Goal: Complete application form: Complete application form

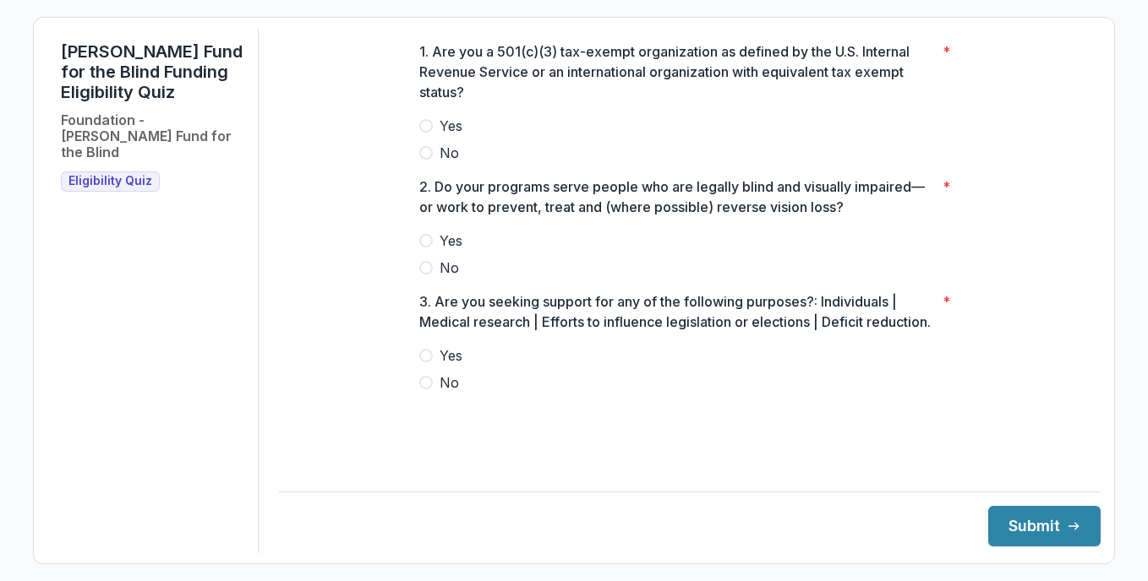
click at [425, 133] on span at bounding box center [426, 126] width 14 height 14
click at [428, 273] on label "No" at bounding box center [689, 268] width 541 height 20
click at [429, 248] on span at bounding box center [426, 241] width 14 height 14
click at [427, 363] on span at bounding box center [426, 356] width 14 height 14
click at [1010, 510] on button "Submit" at bounding box center [1044, 526] width 112 height 41
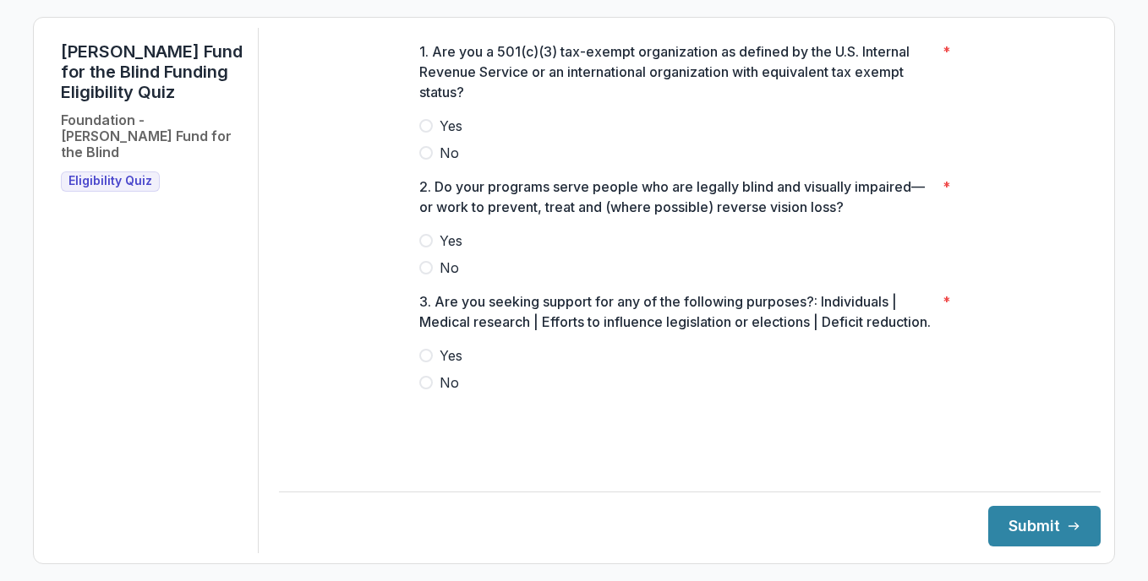
click at [441, 163] on span "No" at bounding box center [448, 153] width 19 height 20
click at [426, 248] on span at bounding box center [426, 241] width 14 height 14
click at [432, 393] on label "No" at bounding box center [689, 383] width 541 height 20
click at [1034, 515] on button "Submit" at bounding box center [1044, 526] width 112 height 41
click at [426, 131] on label "Yes" at bounding box center [689, 126] width 541 height 20
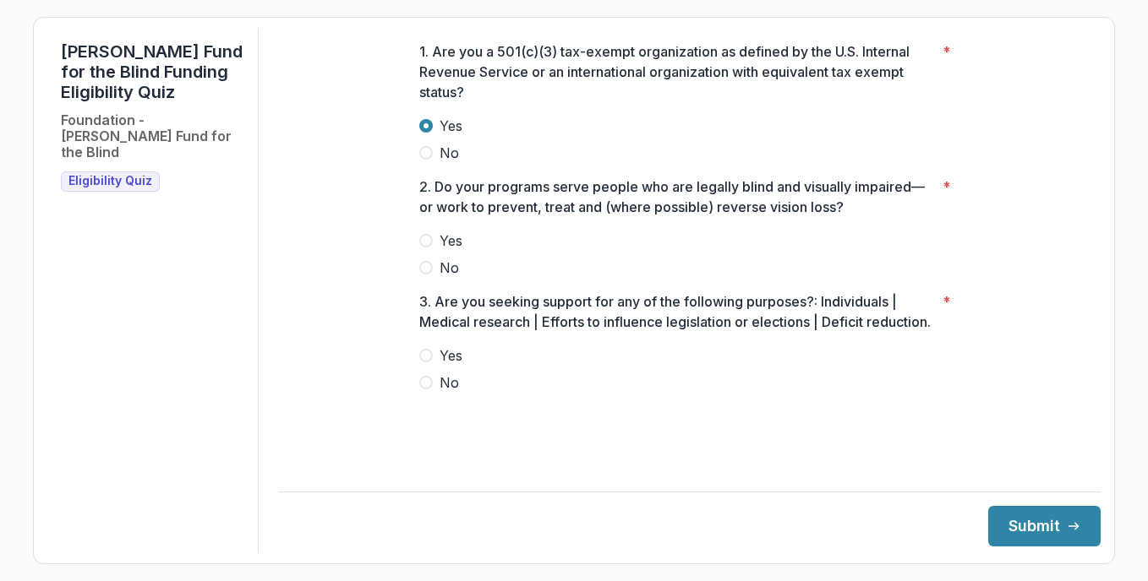
click at [428, 275] on span at bounding box center [426, 268] width 14 height 14
click at [427, 363] on span at bounding box center [426, 356] width 14 height 14
click at [1019, 521] on button "Submit" at bounding box center [1044, 526] width 112 height 41
click at [435, 163] on label "No" at bounding box center [689, 153] width 541 height 20
click at [432, 276] on label "No" at bounding box center [689, 268] width 541 height 20
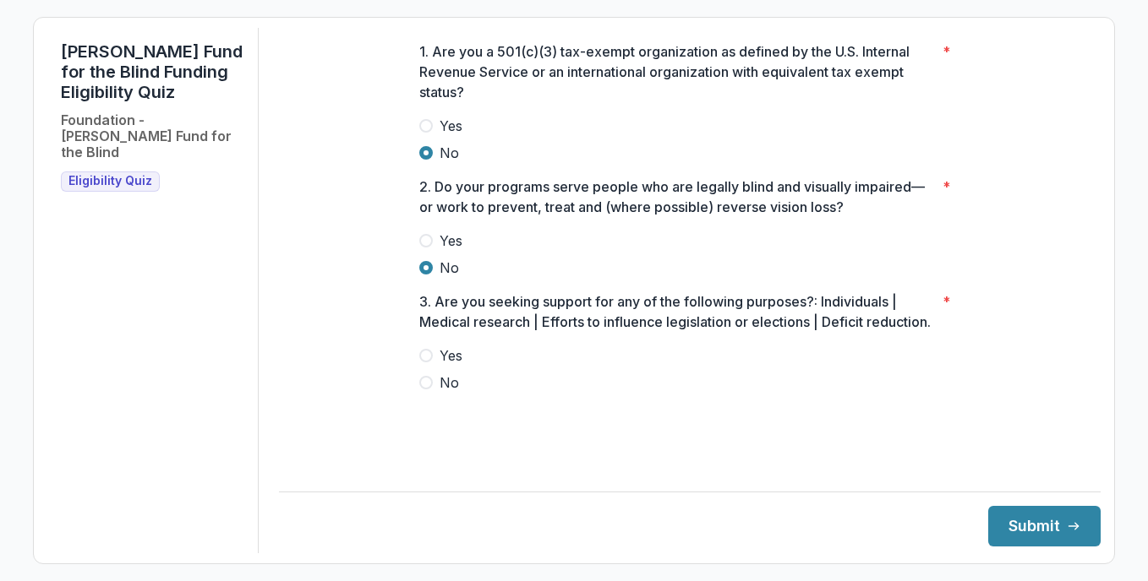
click at [431, 390] on span at bounding box center [426, 383] width 14 height 14
click at [1022, 520] on button "Submit" at bounding box center [1044, 526] width 112 height 41
